Goal: Task Accomplishment & Management: Use online tool/utility

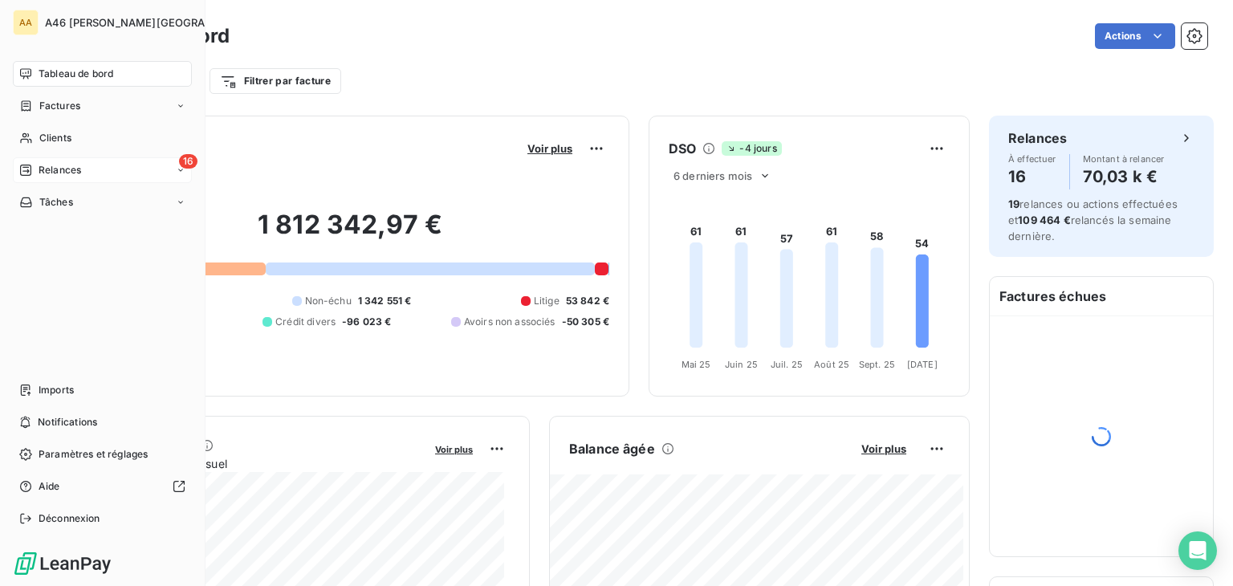
click at [50, 168] on span "Relances" at bounding box center [60, 170] width 43 height 14
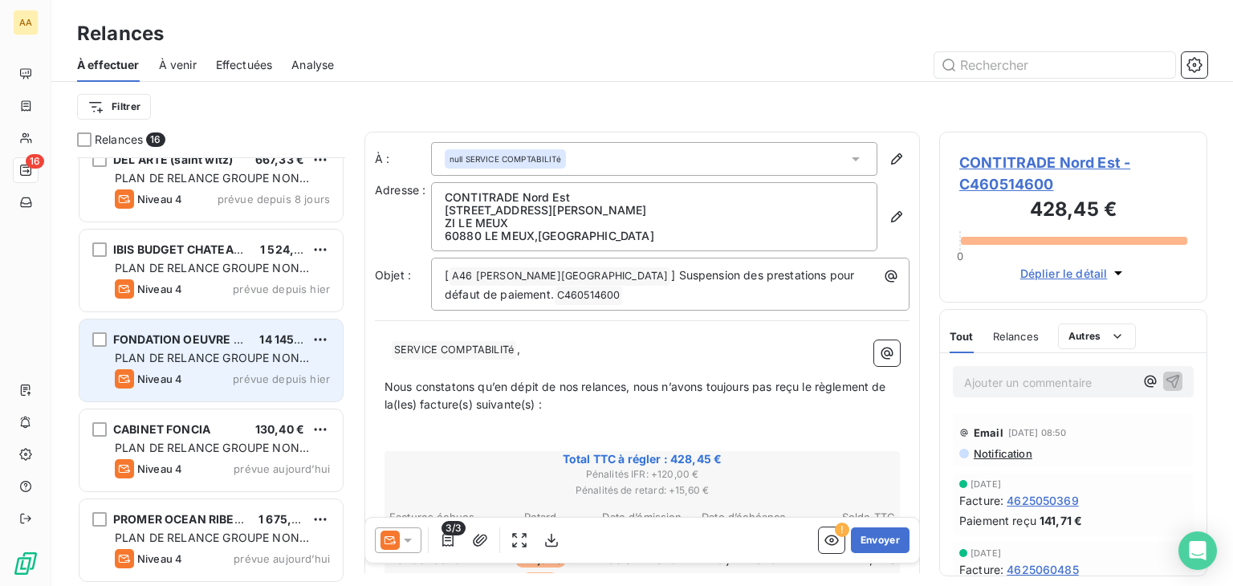
click at [205, 364] on div "PLAN DE RELANCE GROUPE NON AUTOMATIQUE" at bounding box center [222, 358] width 215 height 16
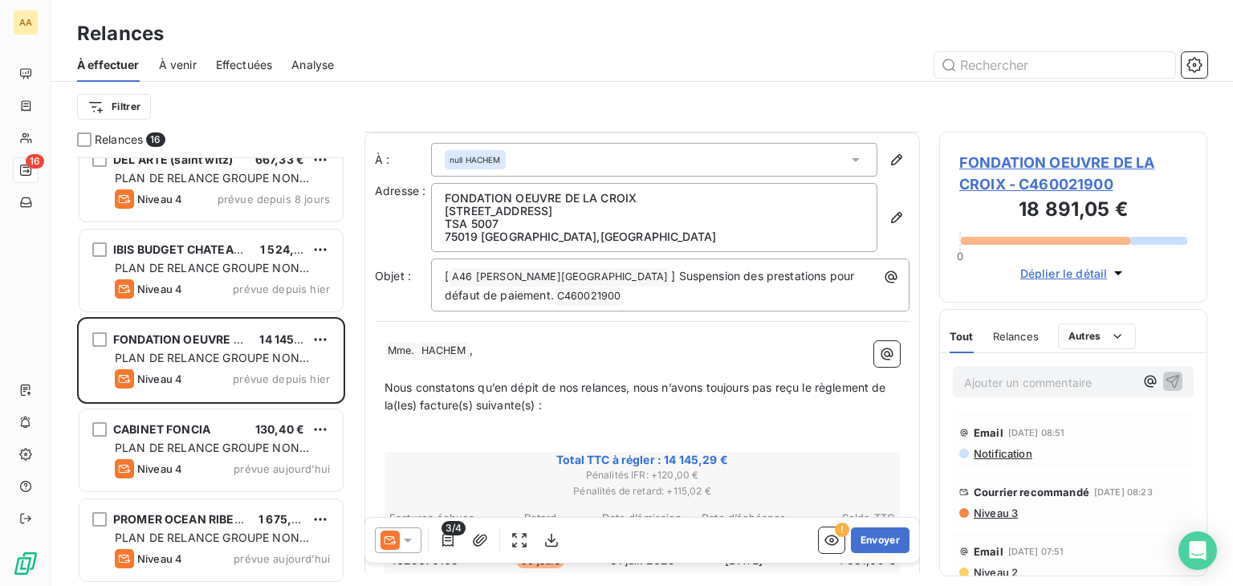
scroll to position [241, 0]
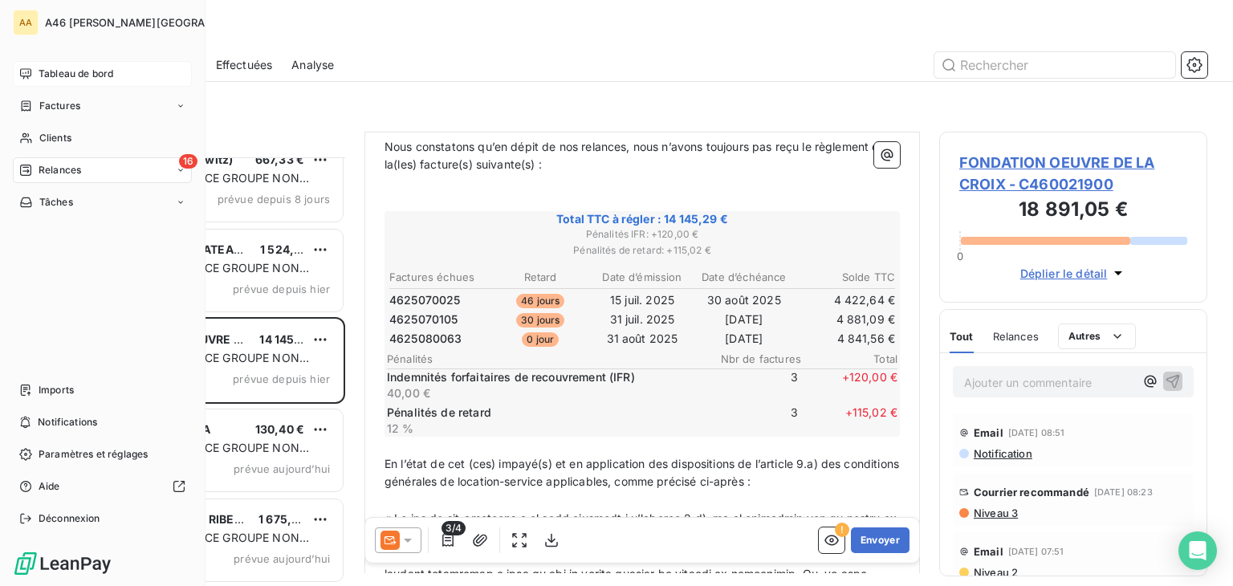
click at [61, 75] on span "Tableau de bord" at bounding box center [76, 74] width 75 height 14
